Goal: Transaction & Acquisition: Purchase product/service

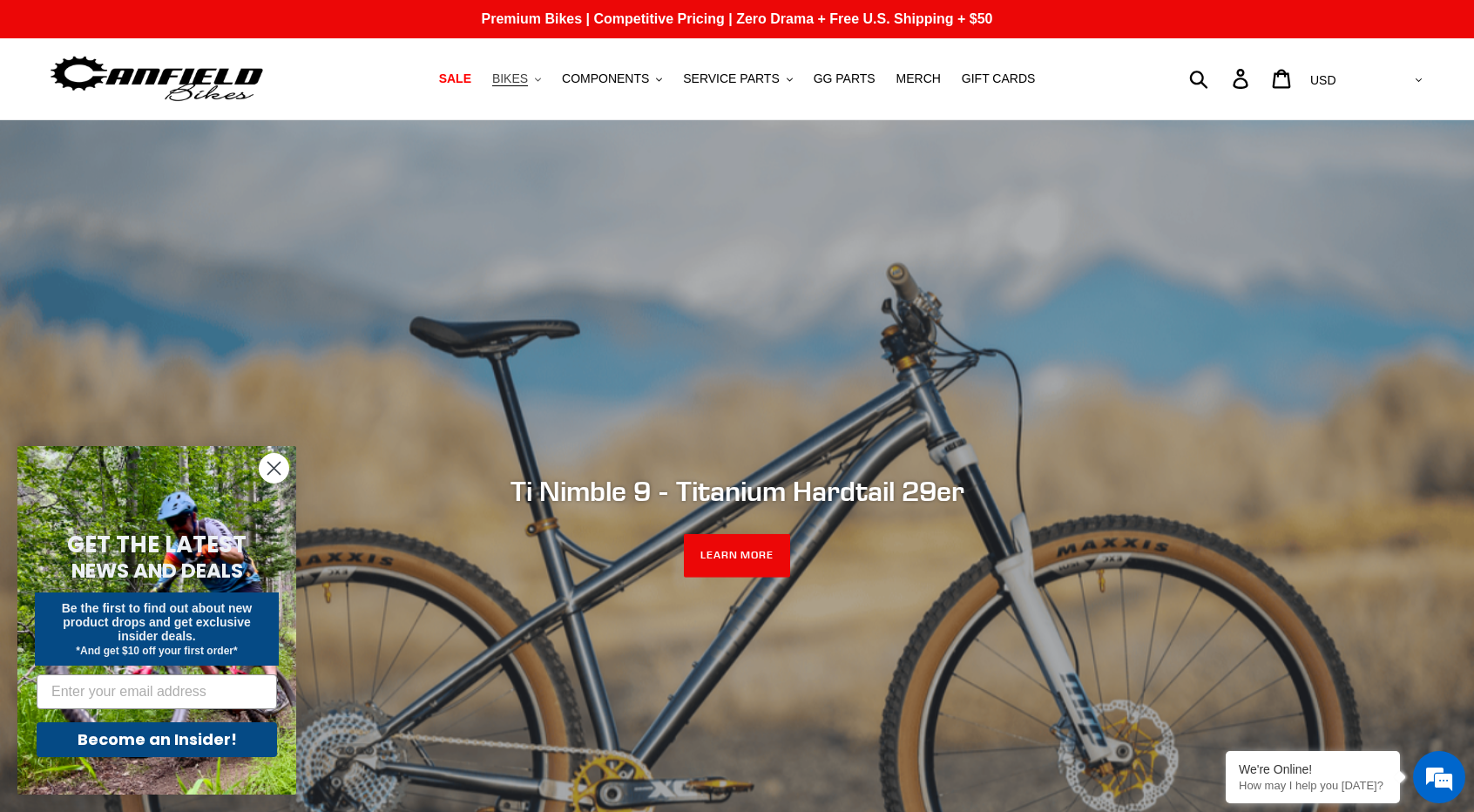
click at [549, 83] on button "BIKES .cls-1{fill:#231f20}" at bounding box center [517, 79] width 67 height 23
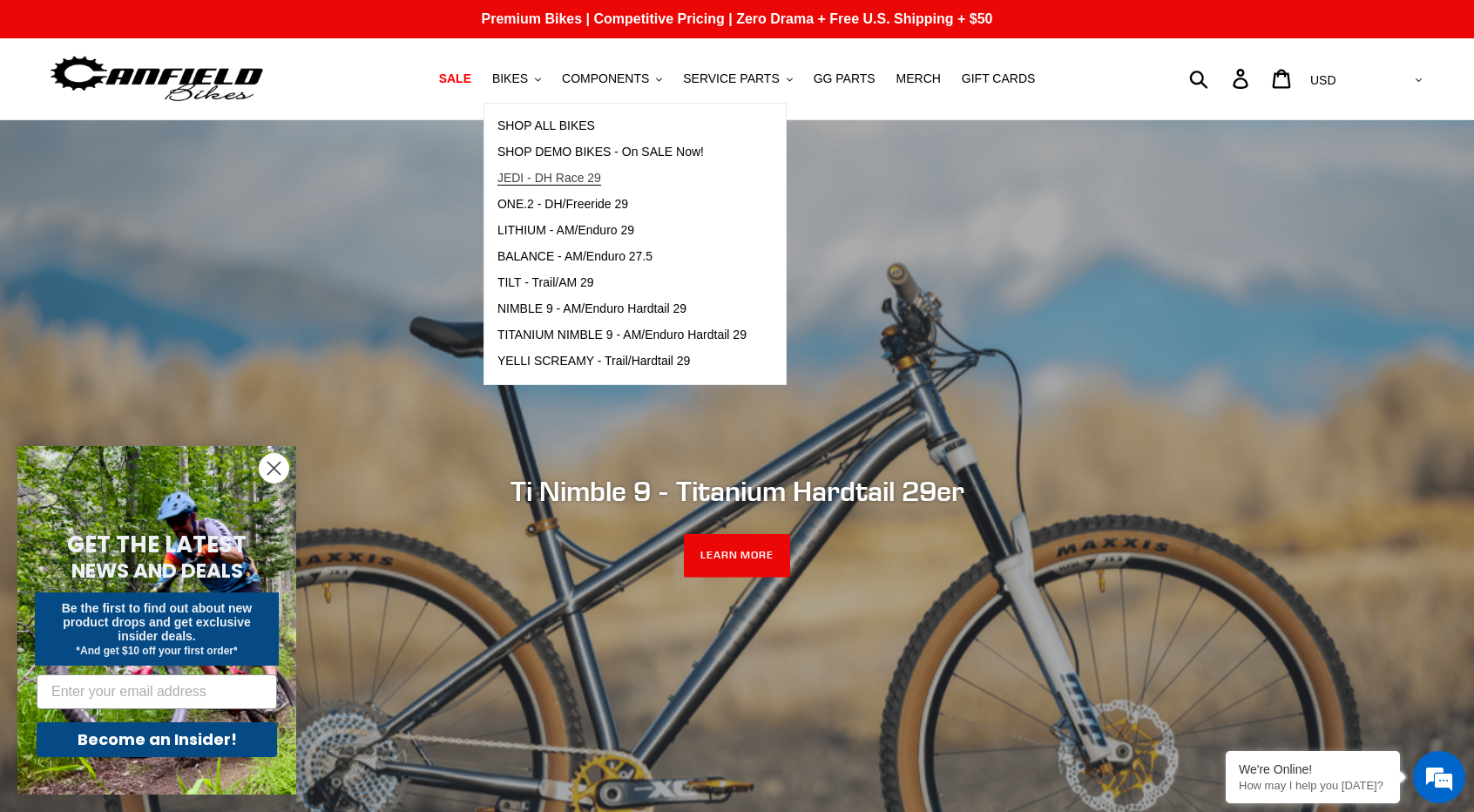
click at [601, 173] on span "JEDI - DH Race 29" at bounding box center [549, 178] width 104 height 15
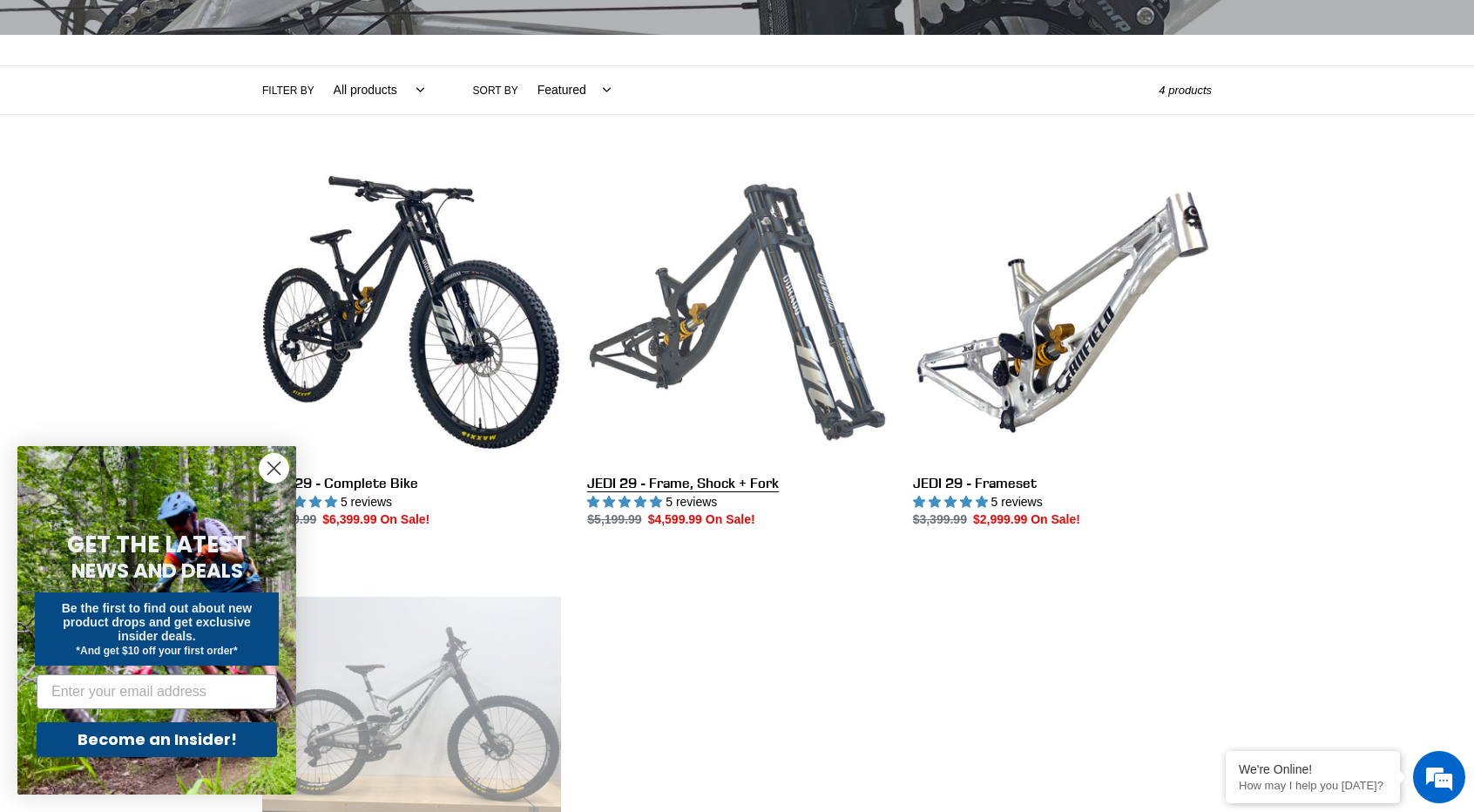
scroll to position [349, 0]
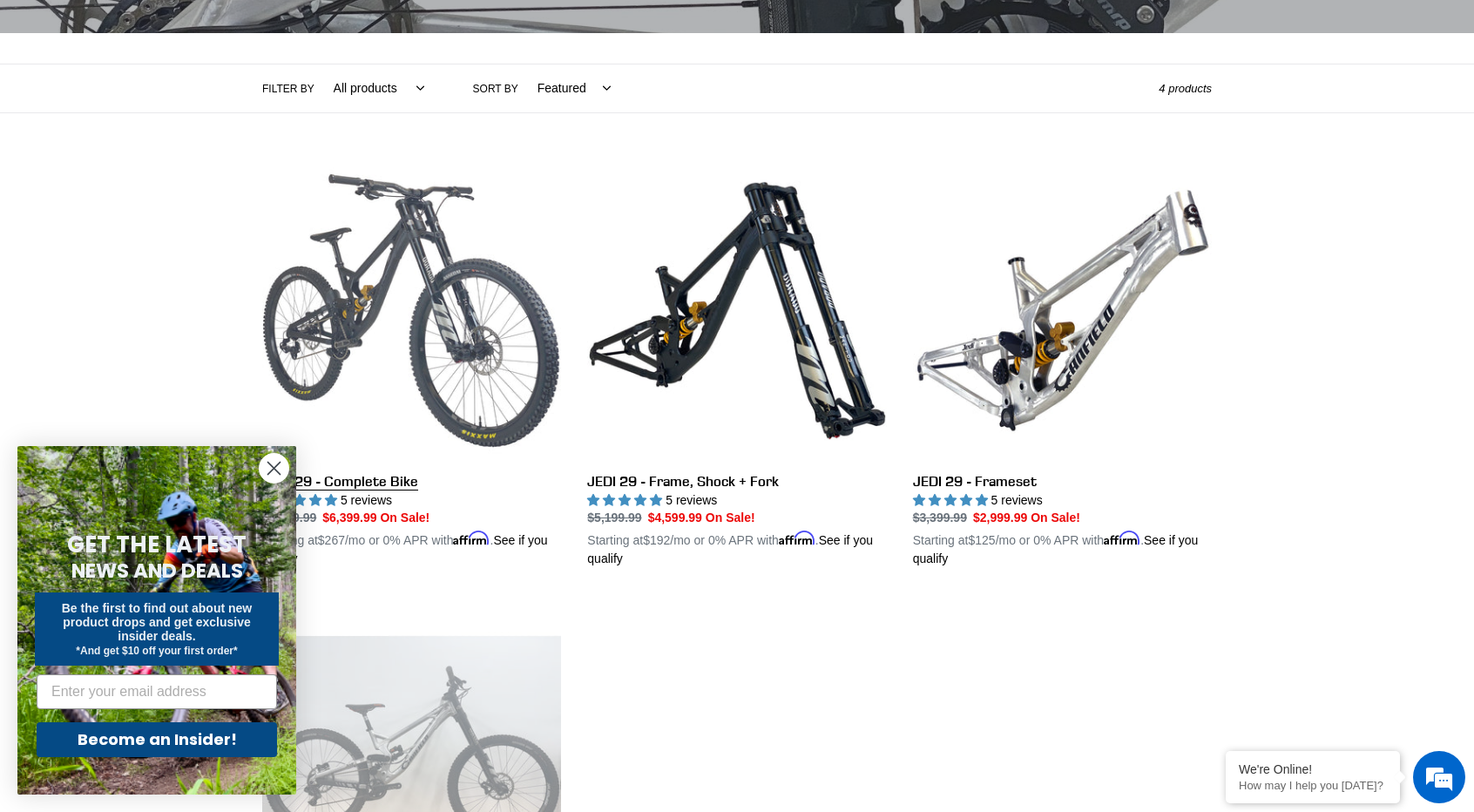
click at [296, 263] on link "JEDI 29 - Complete Bike" at bounding box center [412, 365] width 299 height 408
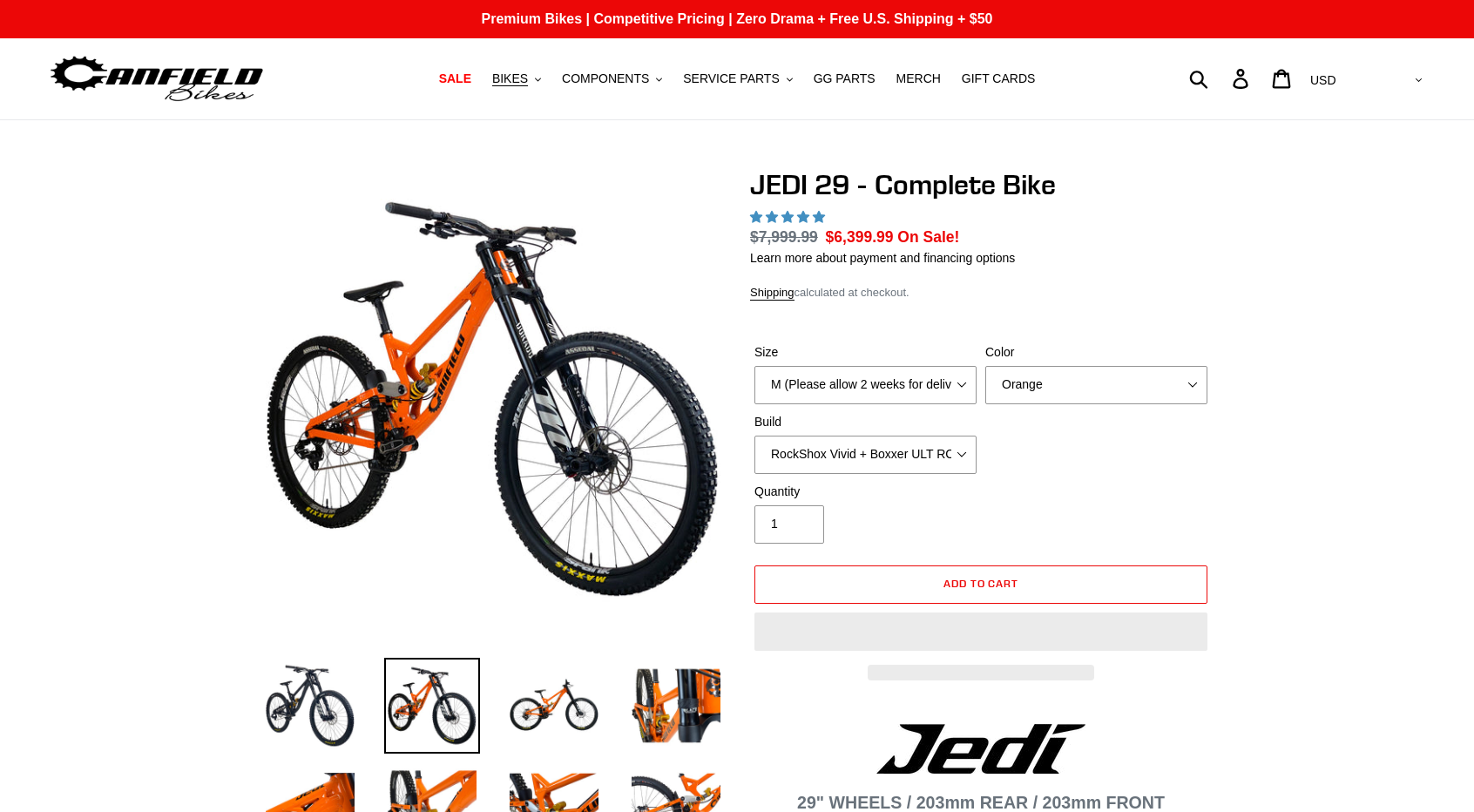
select select "highest-rating"
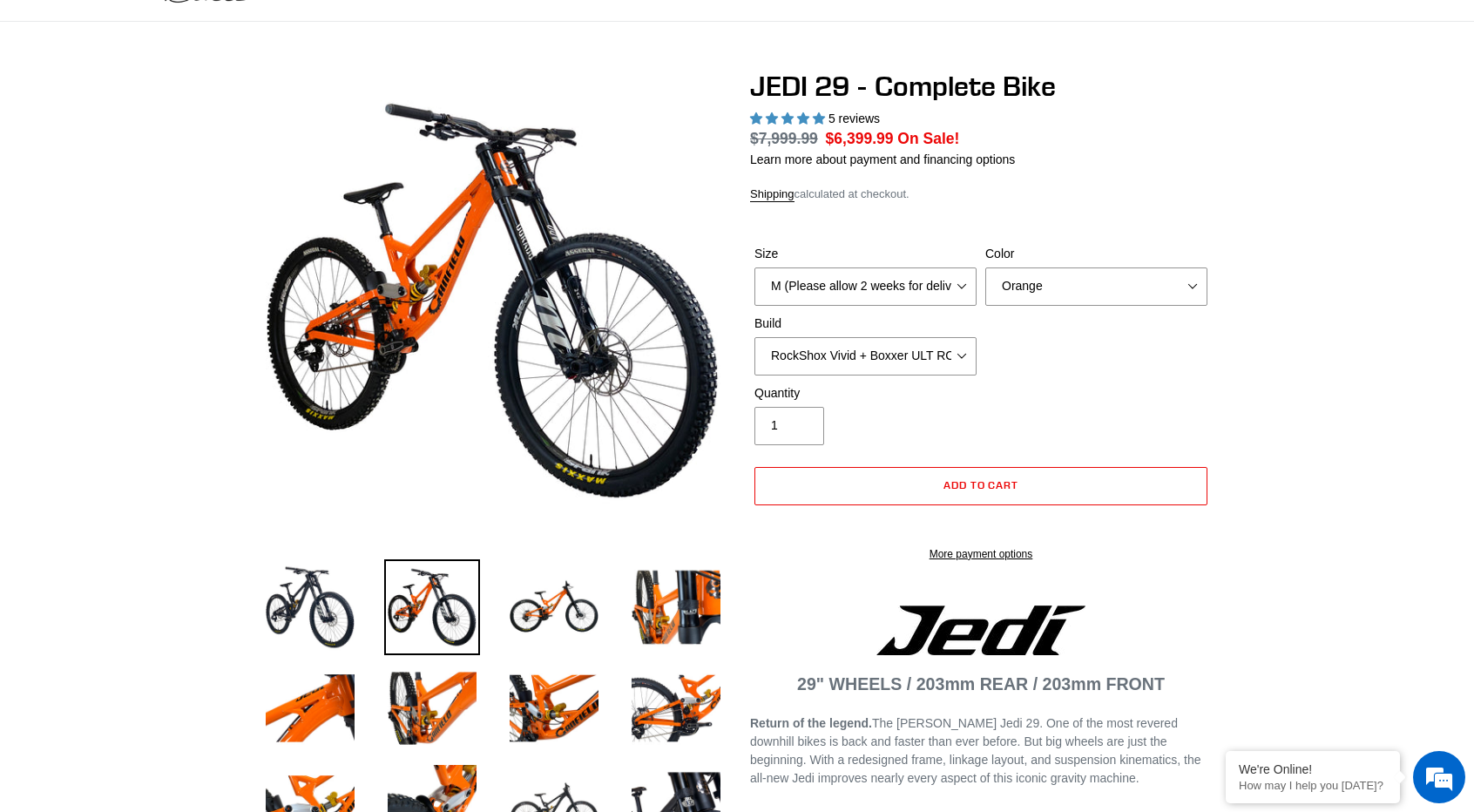
scroll to position [174, 0]
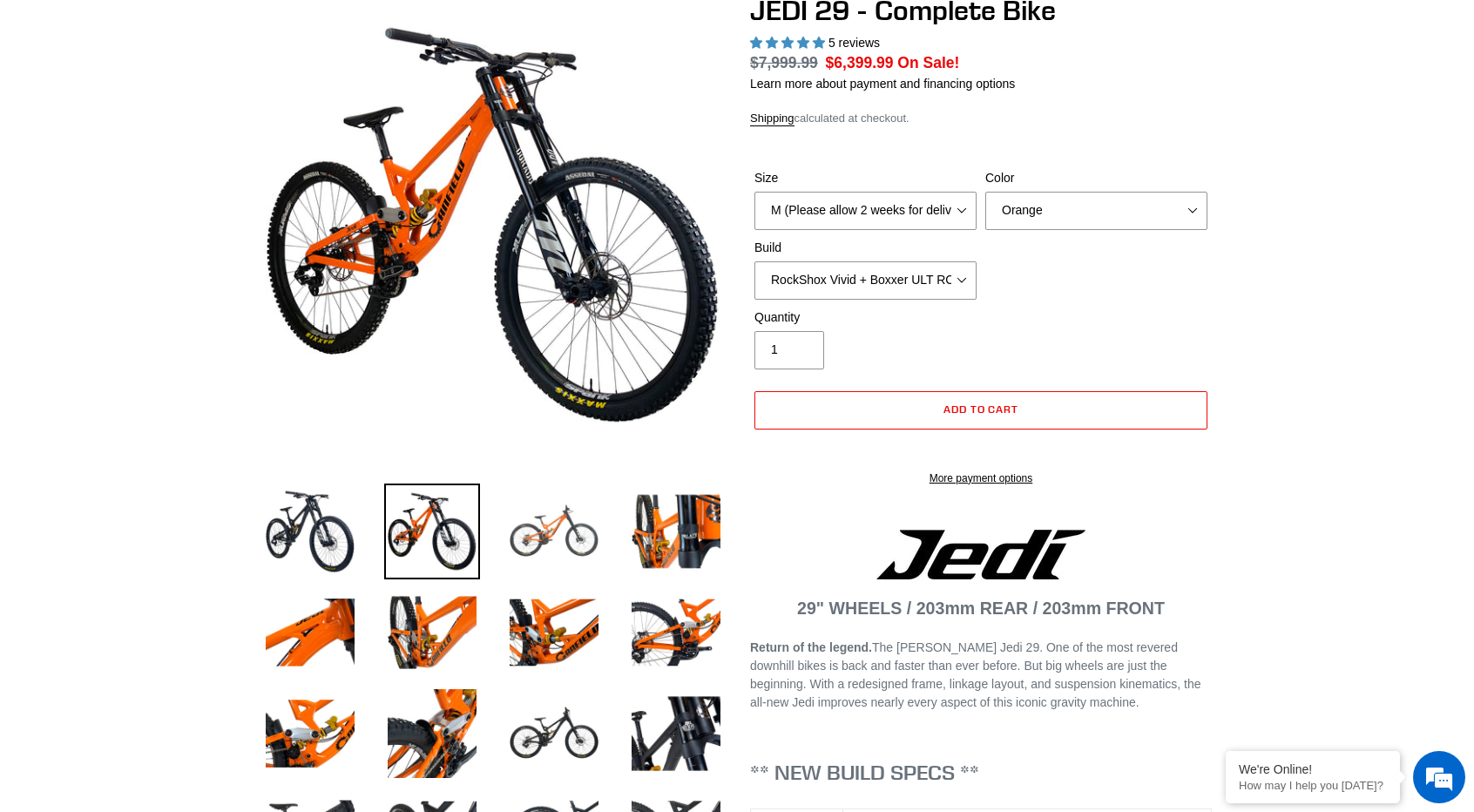
click at [551, 541] on img at bounding box center [554, 532] width 96 height 96
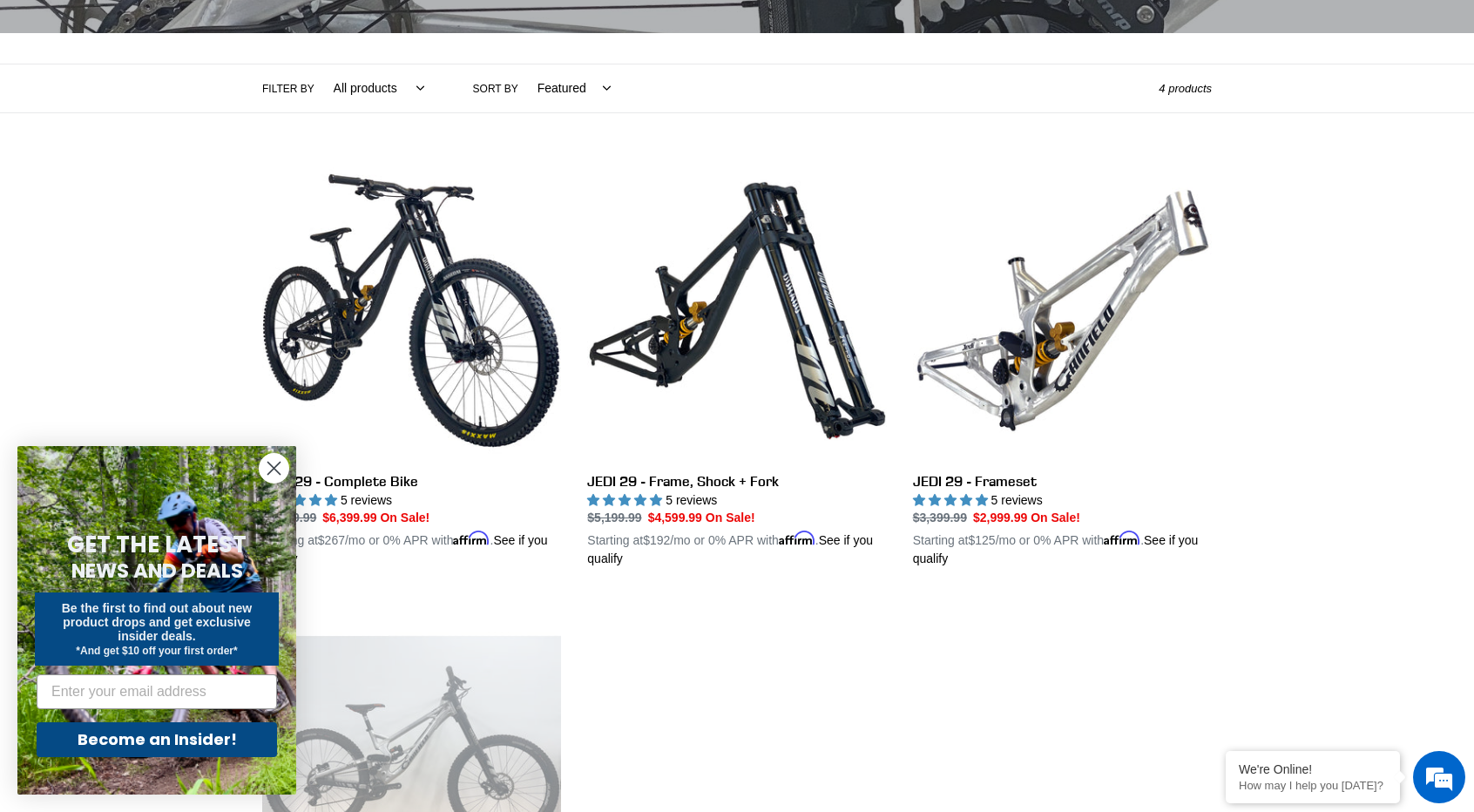
scroll to position [522, 0]
